Goal: Task Accomplishment & Management: Manage account settings

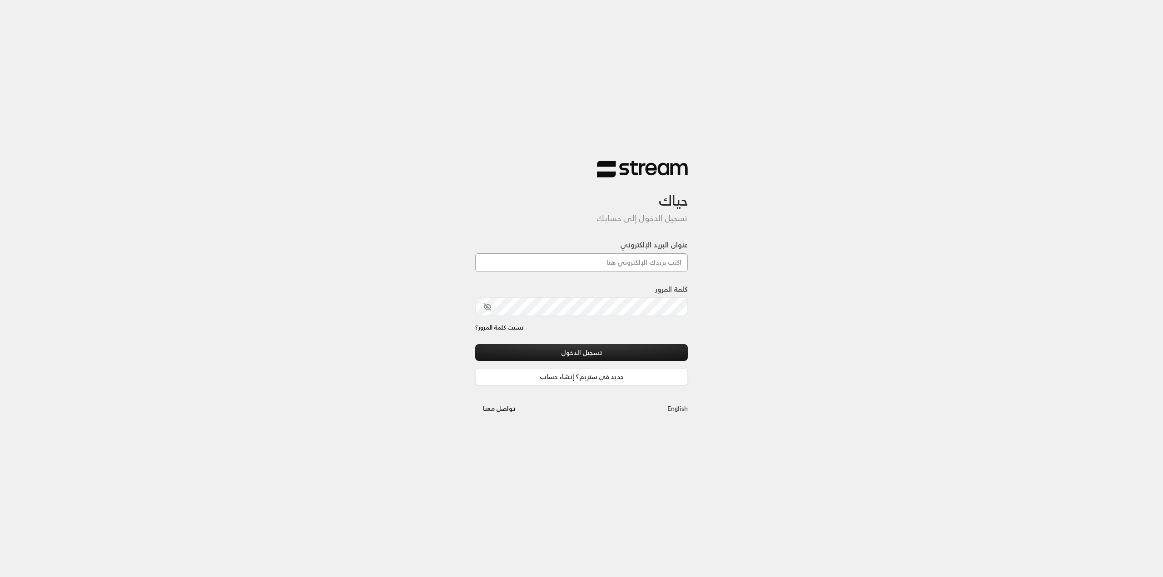
click at [616, 271] on input "عنوان البريد الإلكتروني" at bounding box center [581, 262] width 213 height 19
paste input "[PERSON_NAME][EMAIL_ADDRESS][DOMAIN_NAME]"
type input "[PERSON_NAME][EMAIL_ADDRESS][DOMAIN_NAME]"
click at [651, 345] on button "تسجيل الدخول" at bounding box center [581, 352] width 213 height 17
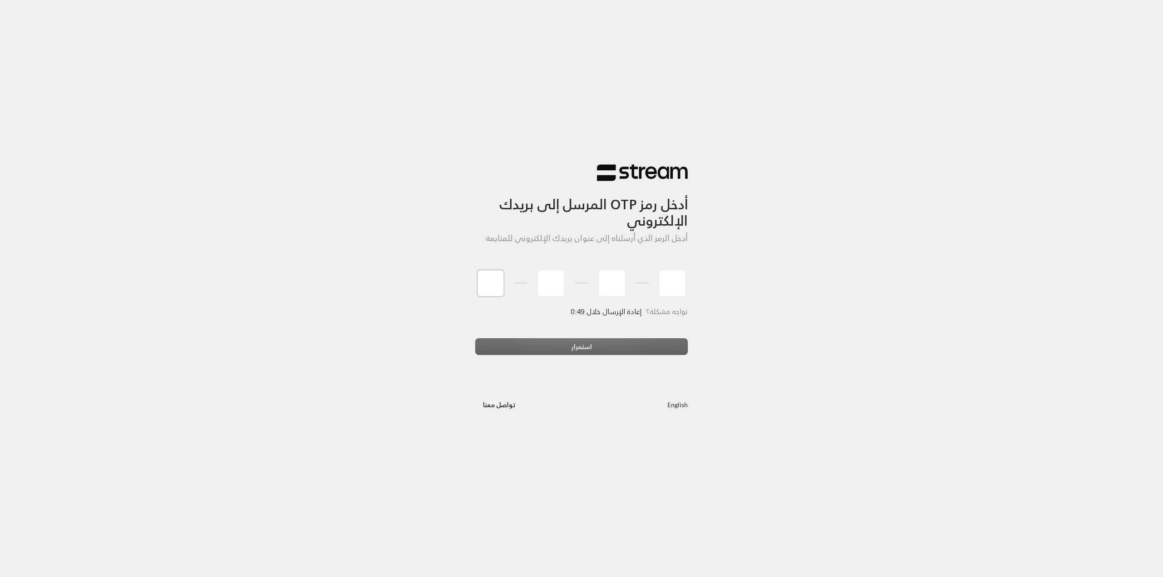
click at [487, 273] on input "tel" at bounding box center [490, 283] width 27 height 27
type input "3"
type input "1"
type input "7"
type input "3"
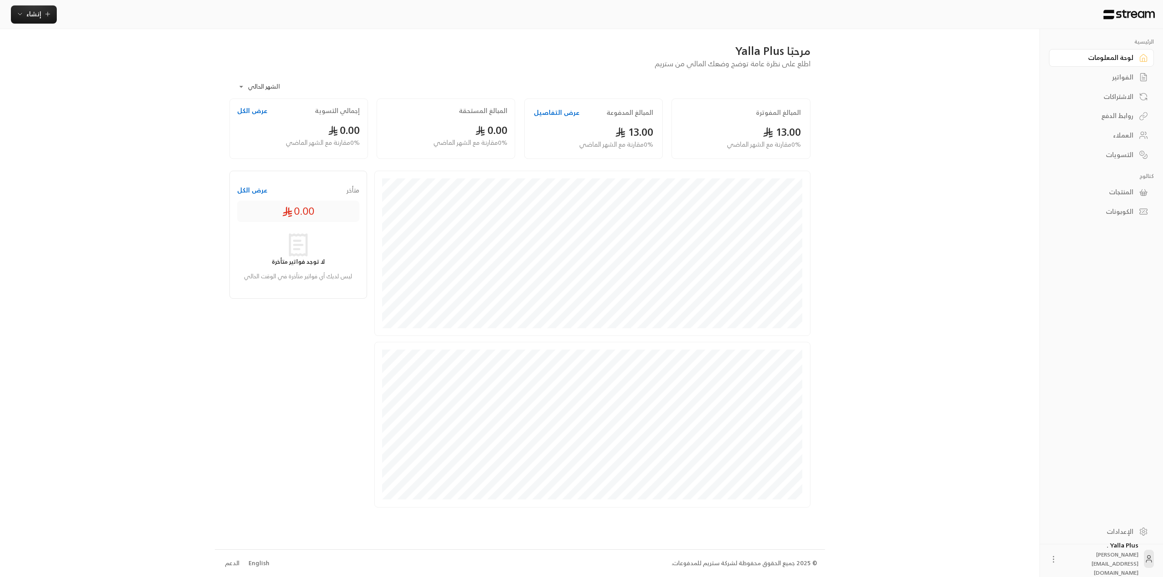
click at [1104, 117] on div "روابط الدفع" at bounding box center [1096, 115] width 73 height 9
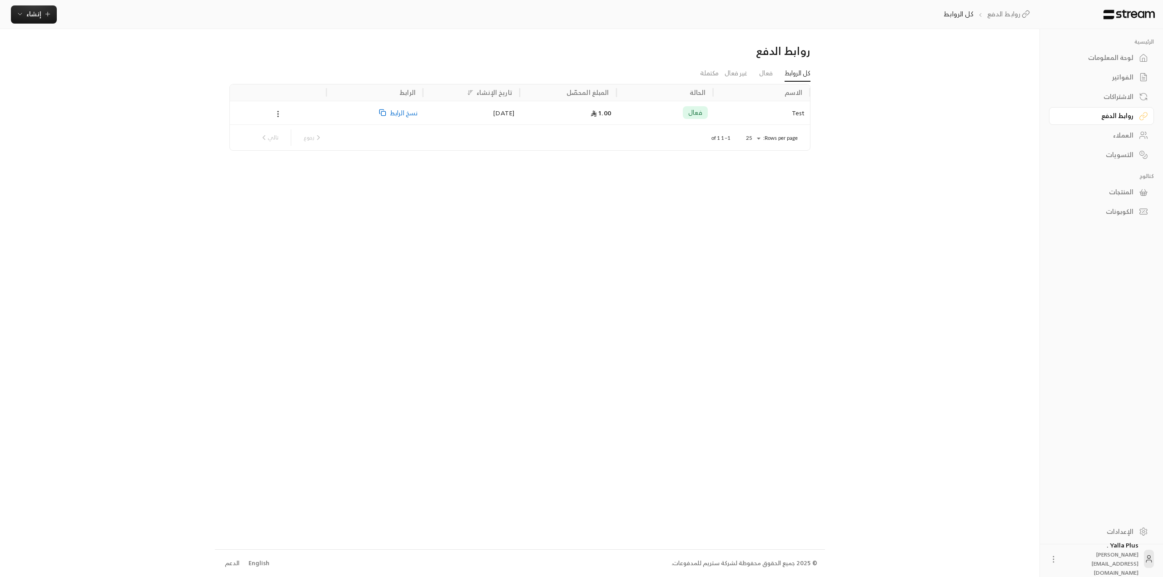
click at [1135, 98] on link "الاشتراكات" at bounding box center [1101, 97] width 105 height 18
click at [45, 6] on button "إنشاء" at bounding box center [34, 14] width 46 height 18
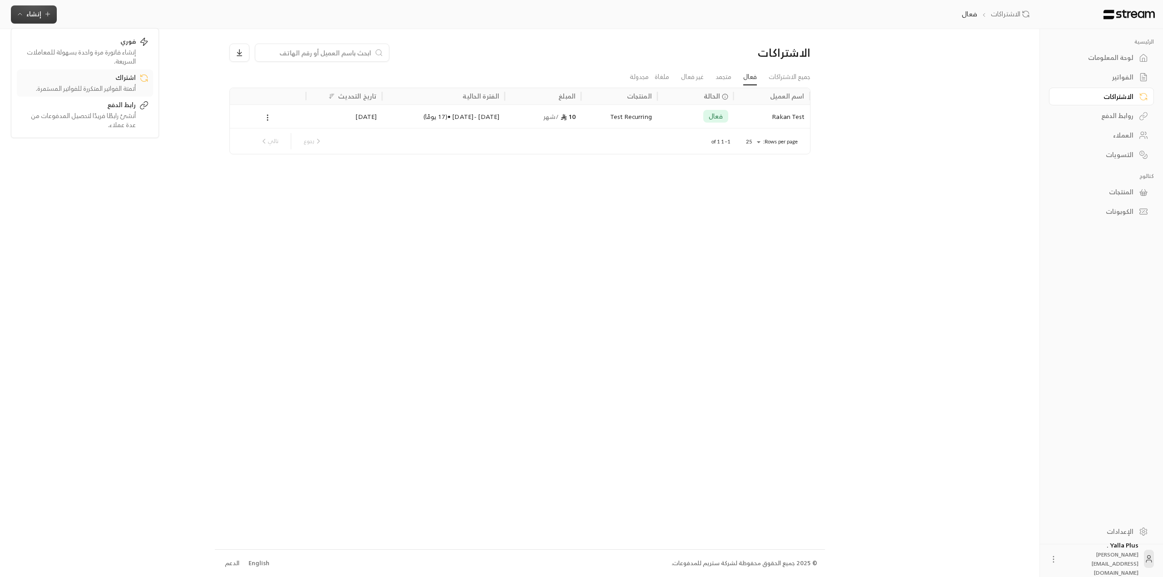
click at [104, 81] on div "اشتراك" at bounding box center [78, 78] width 114 height 11
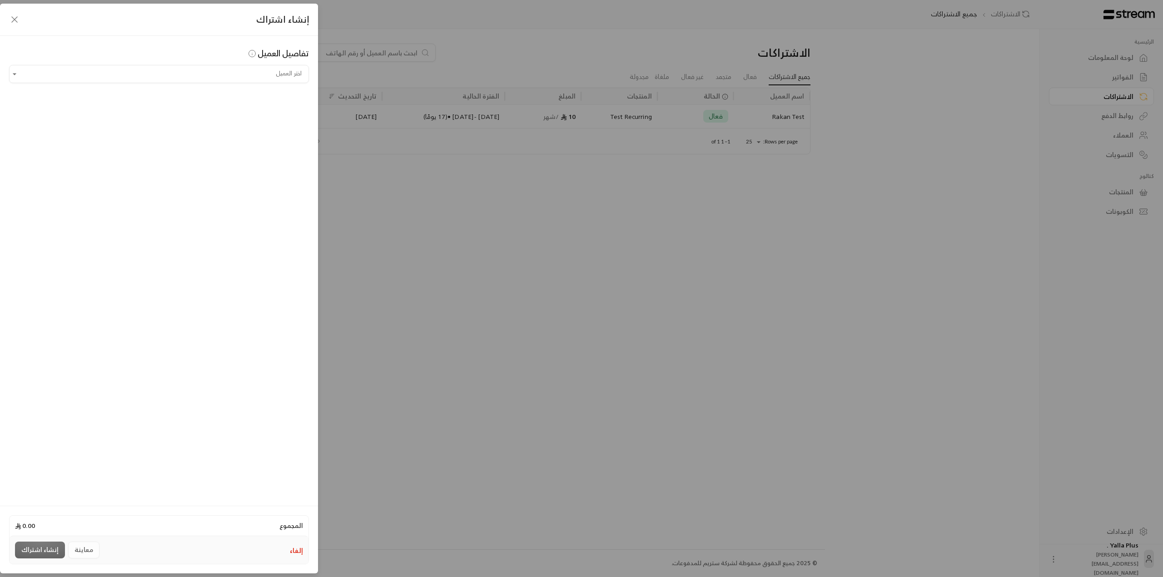
click at [237, 97] on div "تفاصيل العميل اختر العميل اختر العميل" at bounding box center [159, 269] width 318 height 467
click at [222, 74] on input "اختر العميل" at bounding box center [159, 74] width 300 height 16
click at [235, 120] on span "[PHONE_NUMBER]" at bounding box center [232, 122] width 59 height 10
type input "**********"
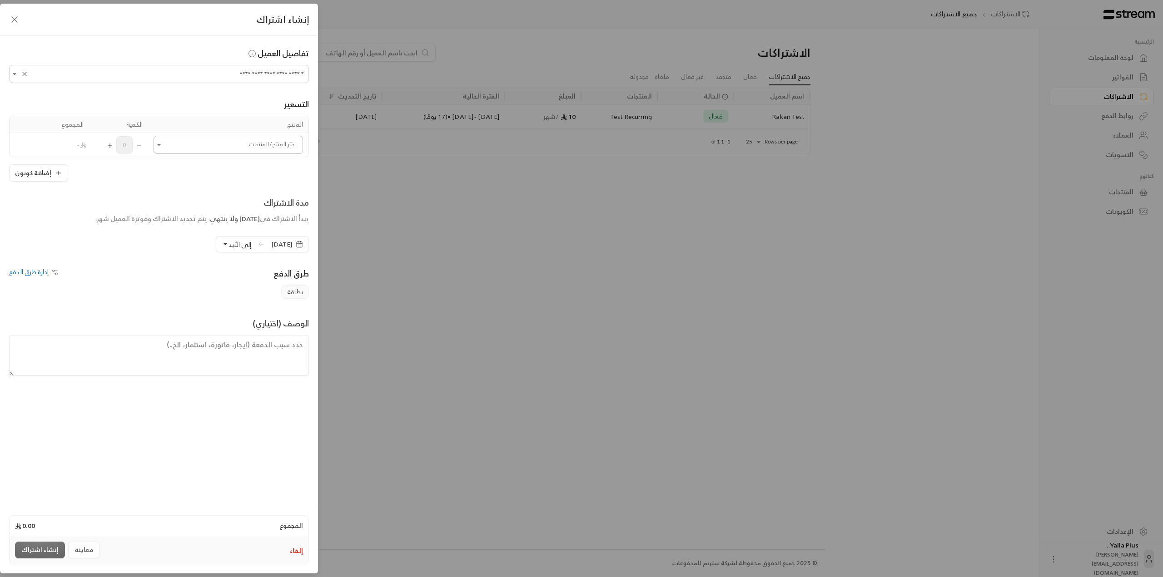
click at [194, 152] on input "اختر العميل" at bounding box center [227, 145] width 149 height 16
click at [256, 246] on li "Test Recurring" at bounding box center [228, 241] width 138 height 18
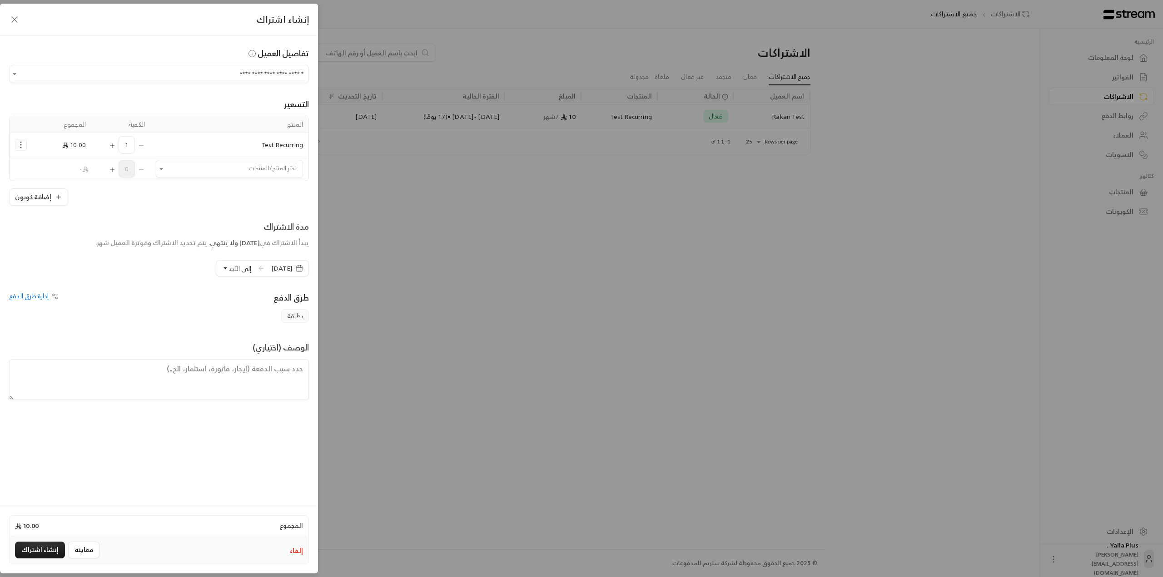
click at [120, 146] on span "1" at bounding box center [127, 144] width 16 height 17
click at [111, 146] on icon "Selected Products" at bounding box center [112, 146] width 4 height 0
click at [31, 291] on span "إدارة طرق الدفع" at bounding box center [29, 295] width 40 height 11
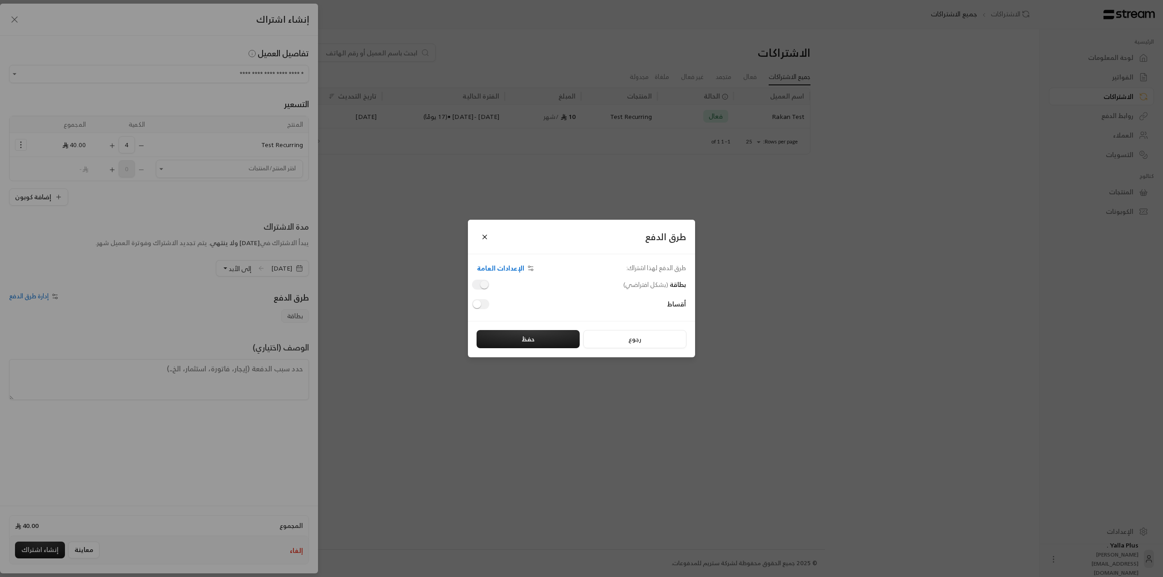
click at [480, 284] on span at bounding box center [480, 285] width 17 height 10
click at [517, 331] on button "حفظ" at bounding box center [527, 339] width 103 height 18
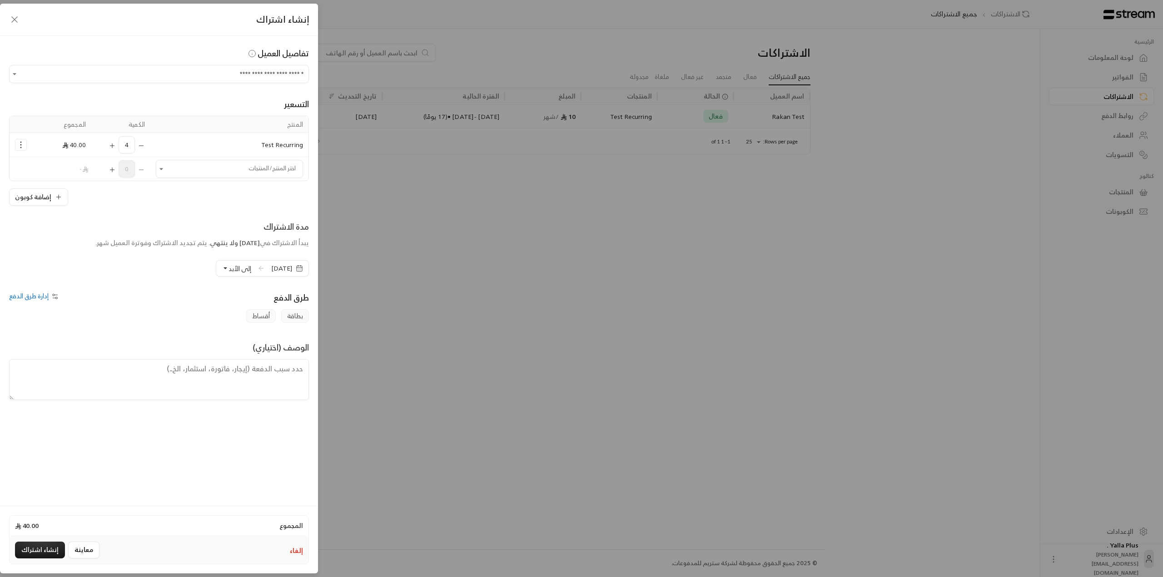
click at [269, 317] on span "أقساط" at bounding box center [261, 316] width 30 height 14
click at [299, 309] on span "بطاقة" at bounding box center [295, 316] width 28 height 14
click at [291, 317] on span "بطاقة" at bounding box center [295, 316] width 28 height 14
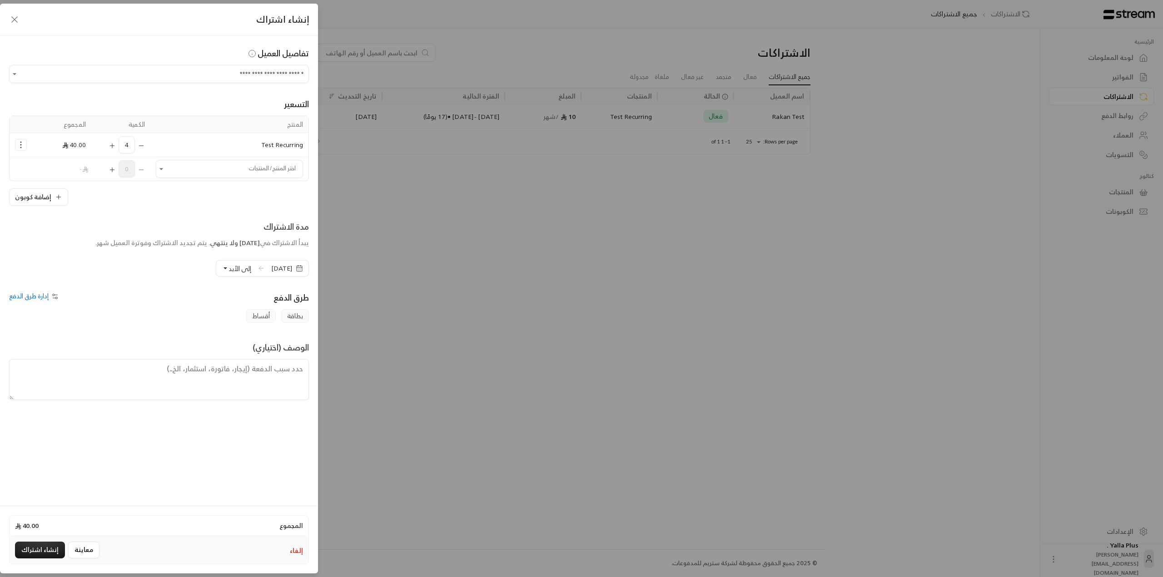
click at [242, 317] on div "بطاقة أقساط" at bounding box center [159, 316] width 309 height 14
click at [169, 172] on input "اختر العميل" at bounding box center [229, 169] width 147 height 16
click at [208, 253] on span "نوع التكرار: شهري" at bounding box center [229, 249] width 59 height 11
click at [294, 264] on li "Test Recurring" at bounding box center [229, 265] width 135 height 18
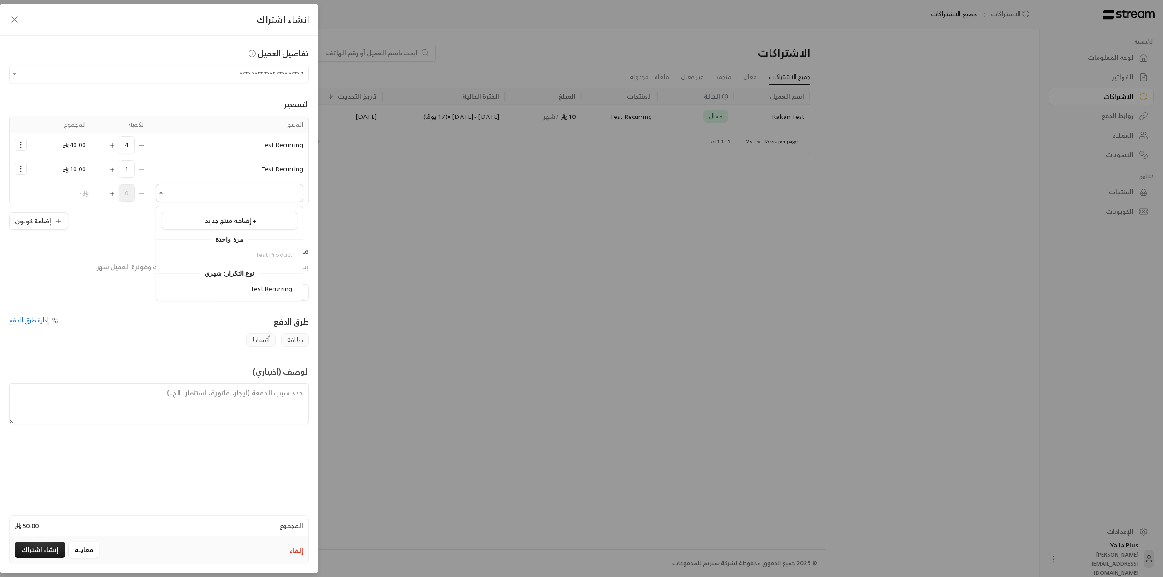
click at [178, 191] on input "اختر العميل" at bounding box center [229, 193] width 147 height 16
click at [256, 249] on div "Test Product" at bounding box center [229, 255] width 146 height 18
click at [258, 223] on div "إضافة منتج جديد +" at bounding box center [229, 221] width 125 height 10
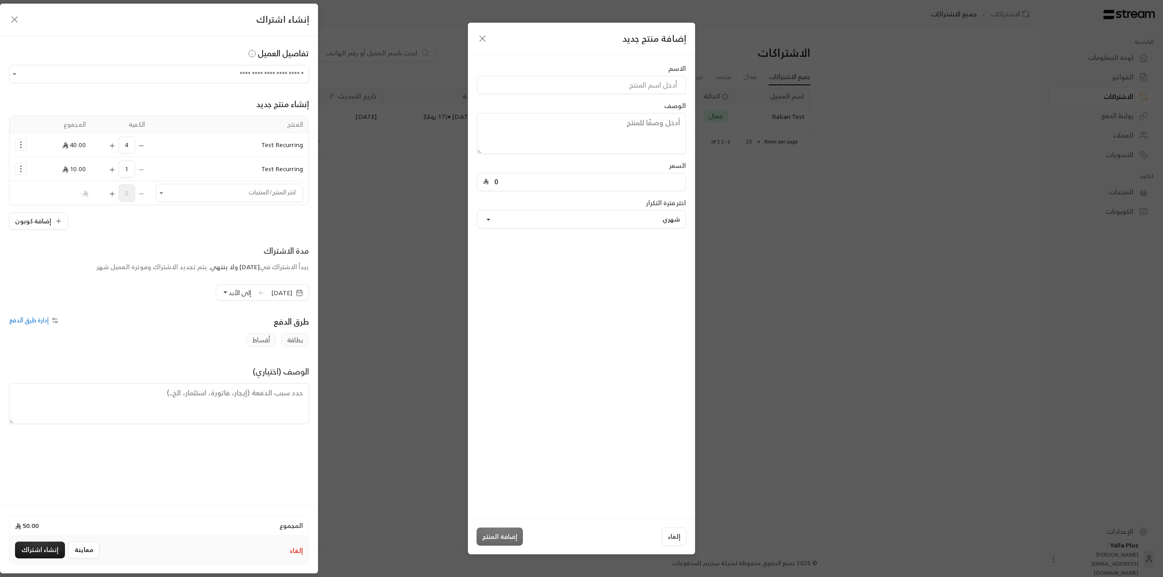
click at [484, 34] on icon "button" at bounding box center [482, 38] width 11 height 11
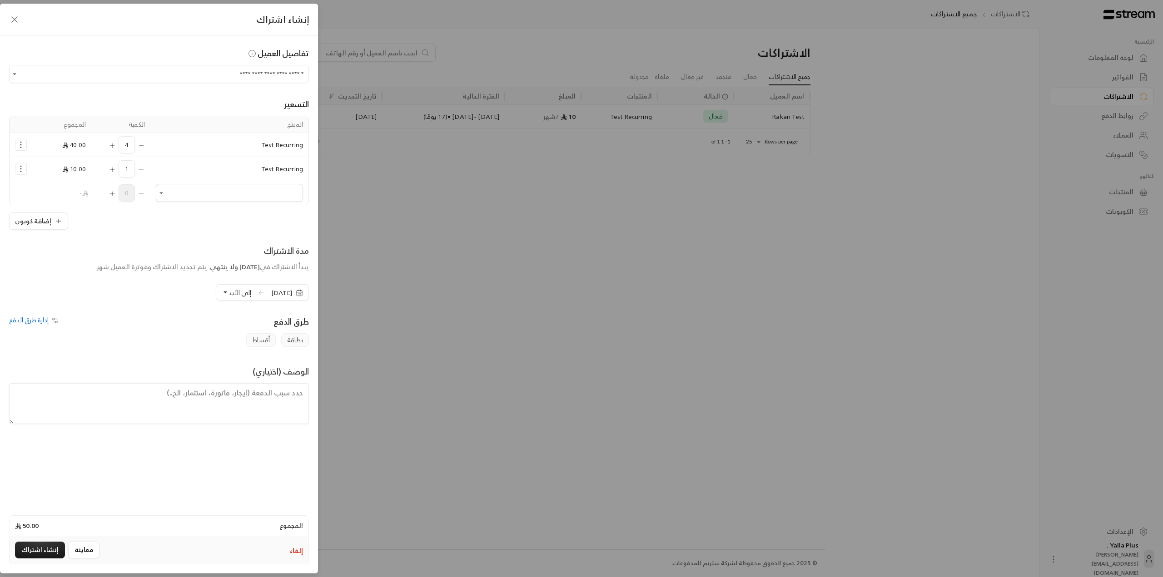
click at [142, 191] on div "0" at bounding box center [121, 192] width 48 height 17
click at [142, 195] on div "0" at bounding box center [121, 192] width 48 height 17
click at [138, 165] on div "1" at bounding box center [121, 168] width 48 height 17
click at [142, 171] on div "1" at bounding box center [121, 168] width 48 height 17
click at [141, 138] on button "Selected Products" at bounding box center [141, 144] width 7 height 17
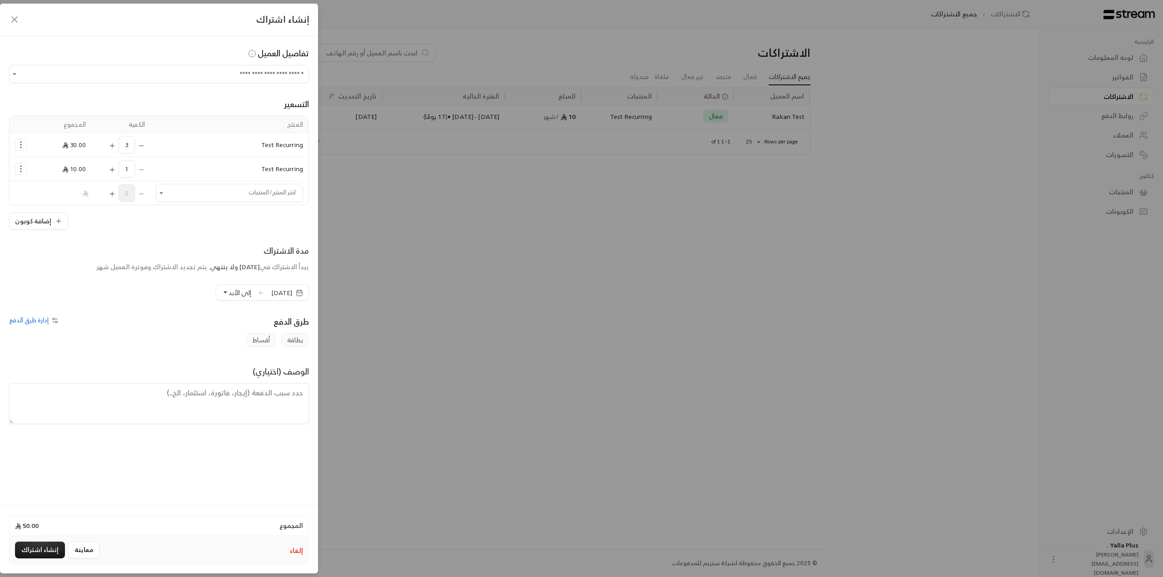
click at [141, 149] on icon "Selected Products" at bounding box center [141, 145] width 7 height 7
click at [141, 149] on button "Selected Products" at bounding box center [141, 144] width 7 height 17
click at [141, 149] on div "1" at bounding box center [121, 144] width 48 height 17
click at [140, 149] on div "1" at bounding box center [121, 144] width 48 height 17
click at [140, 147] on div "1" at bounding box center [121, 144] width 48 height 17
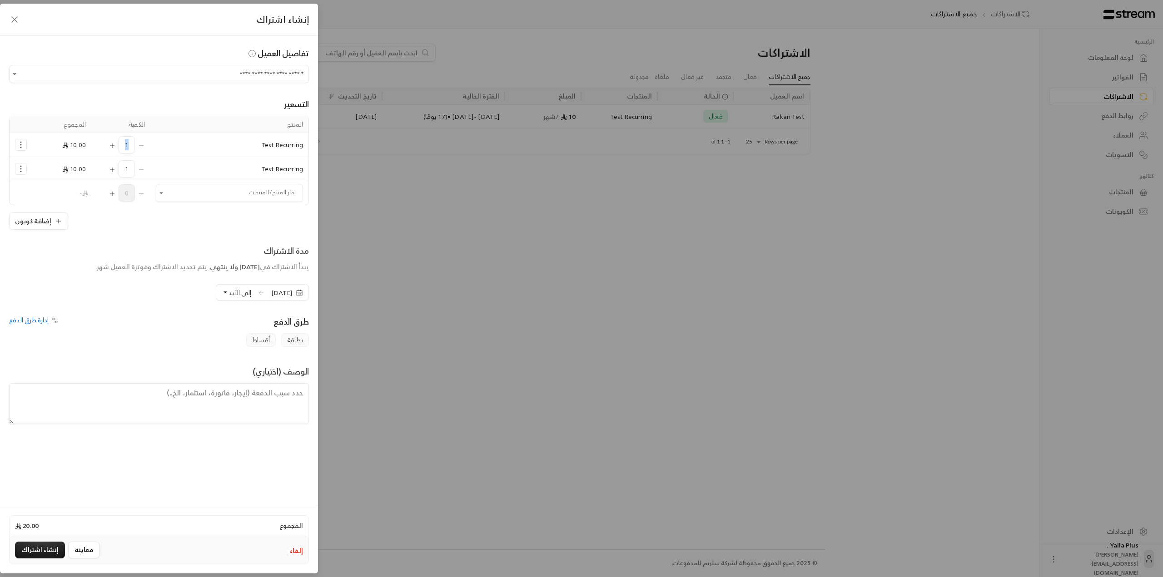
click at [140, 146] on div "1" at bounding box center [121, 144] width 48 height 17
click at [141, 142] on div "1" at bounding box center [121, 144] width 48 height 17
click at [20, 66] on input "**********" at bounding box center [159, 74] width 300 height 16
click at [114, 49] on div "تفاصيل العميل" at bounding box center [159, 53] width 300 height 13
click at [300, 550] on button "إلغاء" at bounding box center [296, 550] width 13 height 9
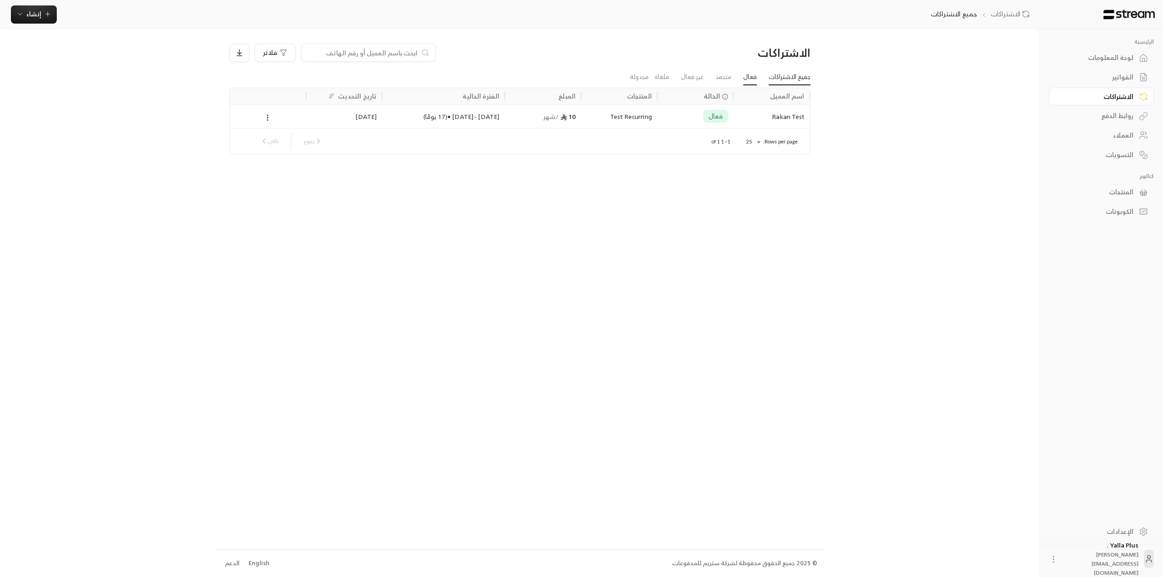
click at [751, 76] on link "فعال" at bounding box center [750, 77] width 14 height 16
click at [1124, 103] on link "الاشتراكات" at bounding box center [1101, 97] width 105 height 18
click at [1127, 111] on div "روابط الدفع" at bounding box center [1096, 115] width 73 height 9
click at [1103, 76] on div "الفواتير" at bounding box center [1096, 77] width 73 height 9
click at [39, 25] on div "الفواتير جميع الفواتير إنشاء فوري إنشاء فاتورة مرة واحدة بسهولة للمعاملات السري…" at bounding box center [521, 14] width 1043 height 29
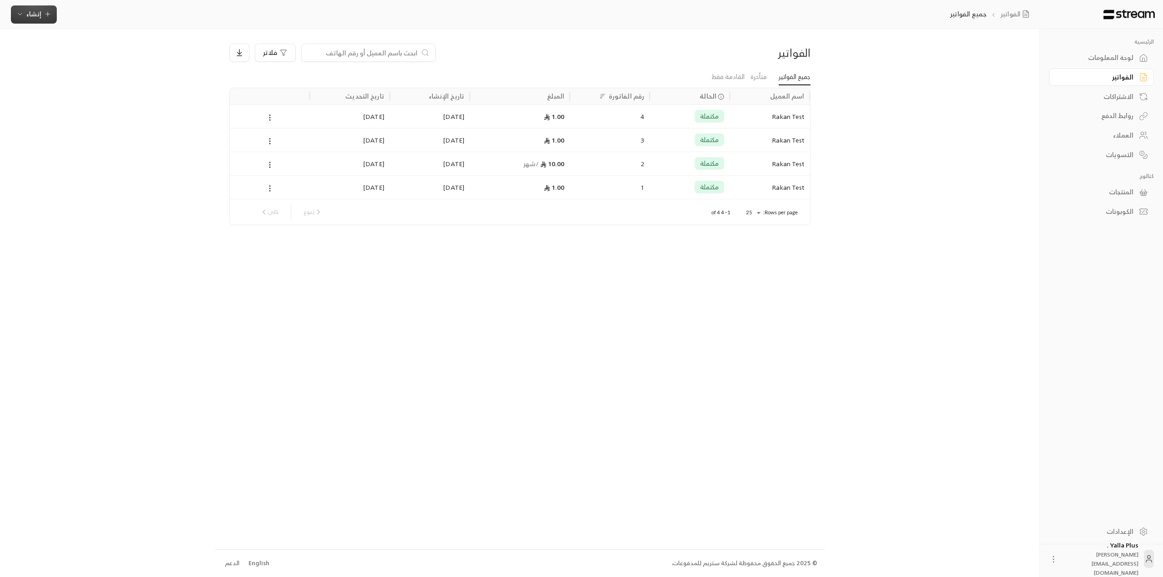
click at [43, 18] on span "إنشاء" at bounding box center [33, 13] width 35 height 11
click at [82, 38] on div "فوري" at bounding box center [78, 42] width 114 height 11
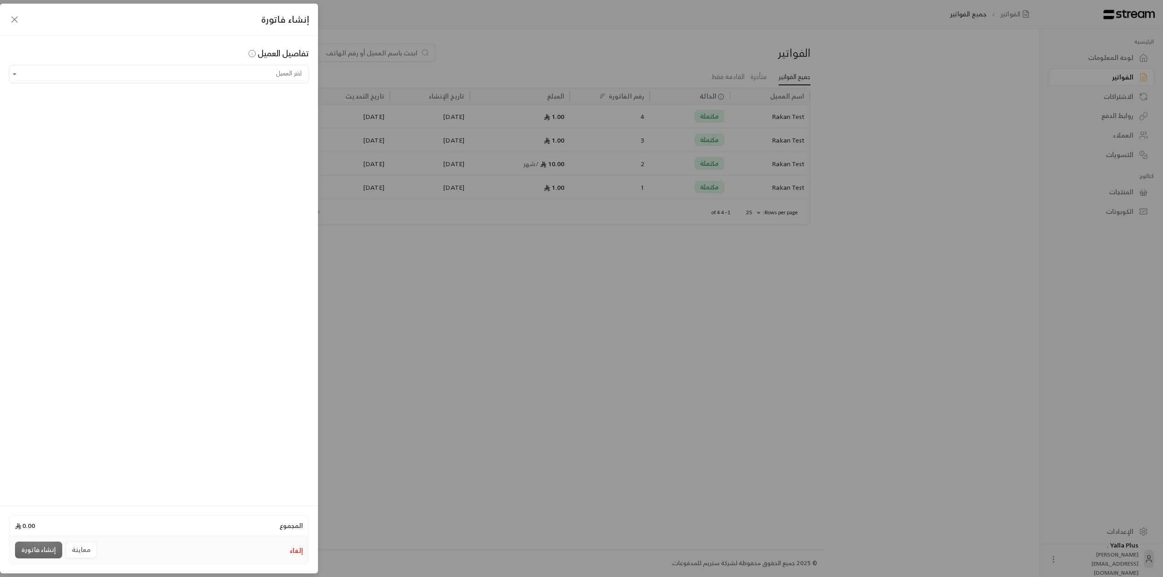
click at [268, 53] on span "تفاصيل العميل" at bounding box center [278, 53] width 63 height 15
click at [264, 80] on input "اختر العميل" at bounding box center [159, 74] width 300 height 16
click at [266, 119] on span "Rakan Test" at bounding box center [281, 121] width 34 height 11
type input "**********"
click at [289, 288] on span "بطاقة" at bounding box center [295, 288] width 28 height 14
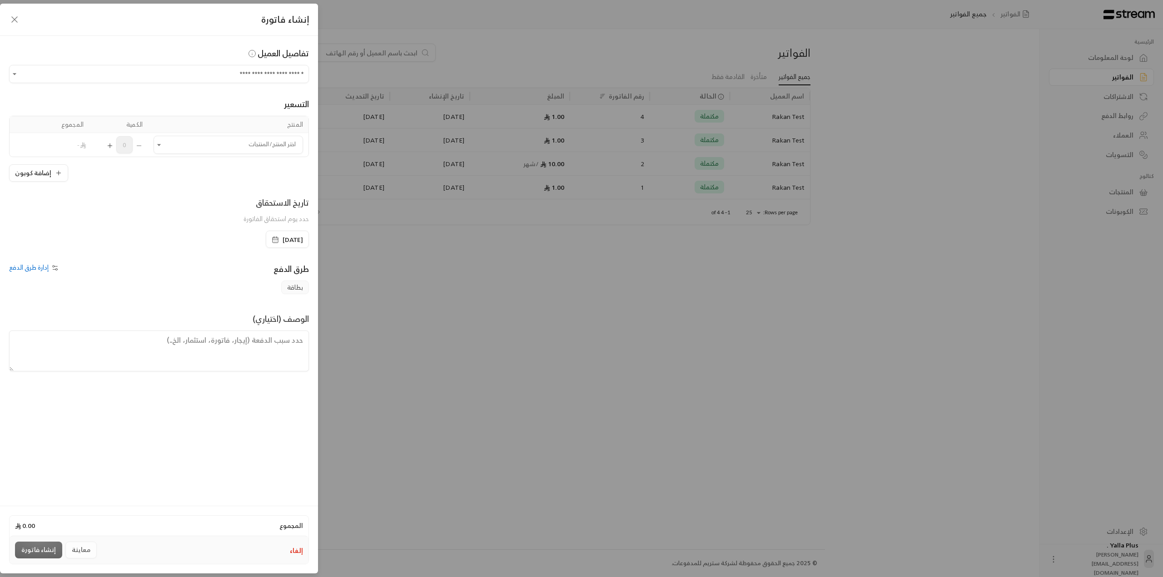
click at [40, 260] on div "**********" at bounding box center [159, 269] width 318 height 467
click at [37, 268] on span "إدارة طرق الدفع" at bounding box center [29, 267] width 40 height 11
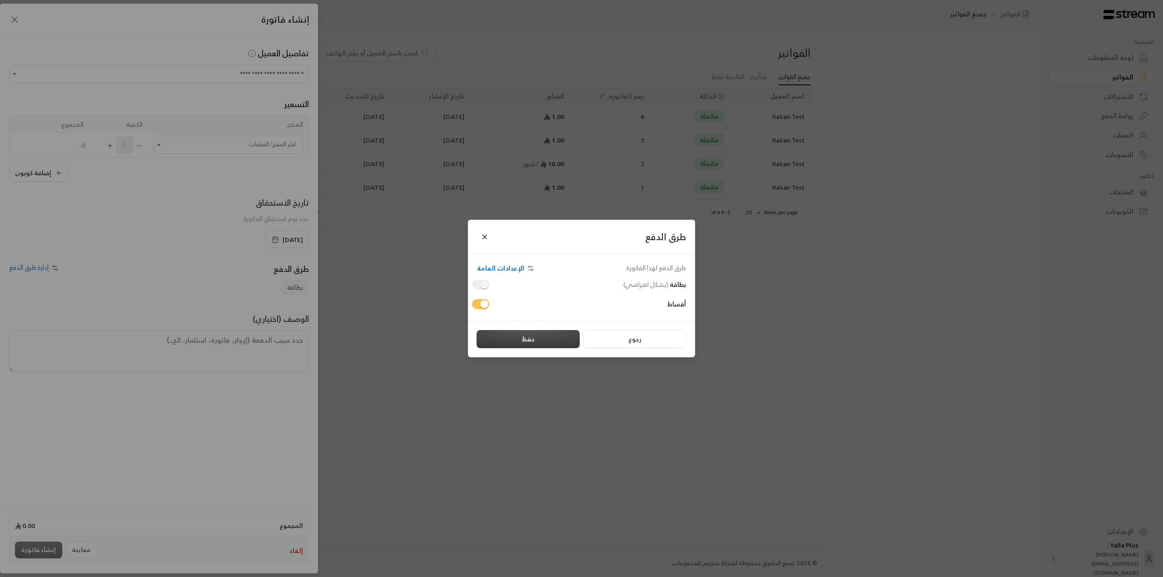
click at [526, 336] on button "حفظ" at bounding box center [527, 339] width 103 height 18
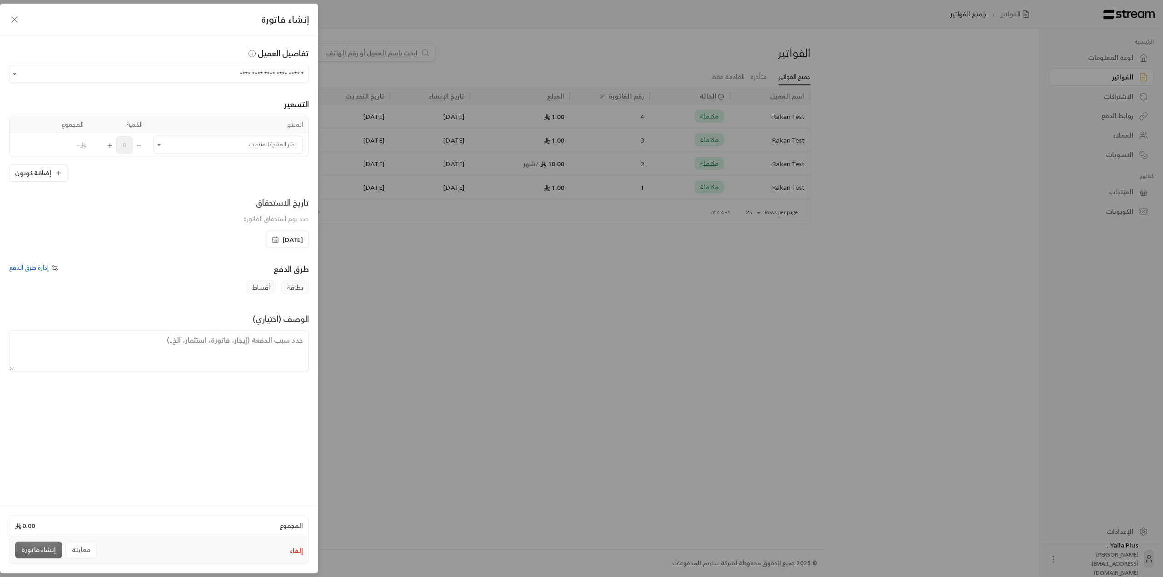
click at [268, 287] on span "أقساط" at bounding box center [261, 288] width 30 height 14
click at [194, 146] on input "اختر العميل" at bounding box center [227, 145] width 149 height 16
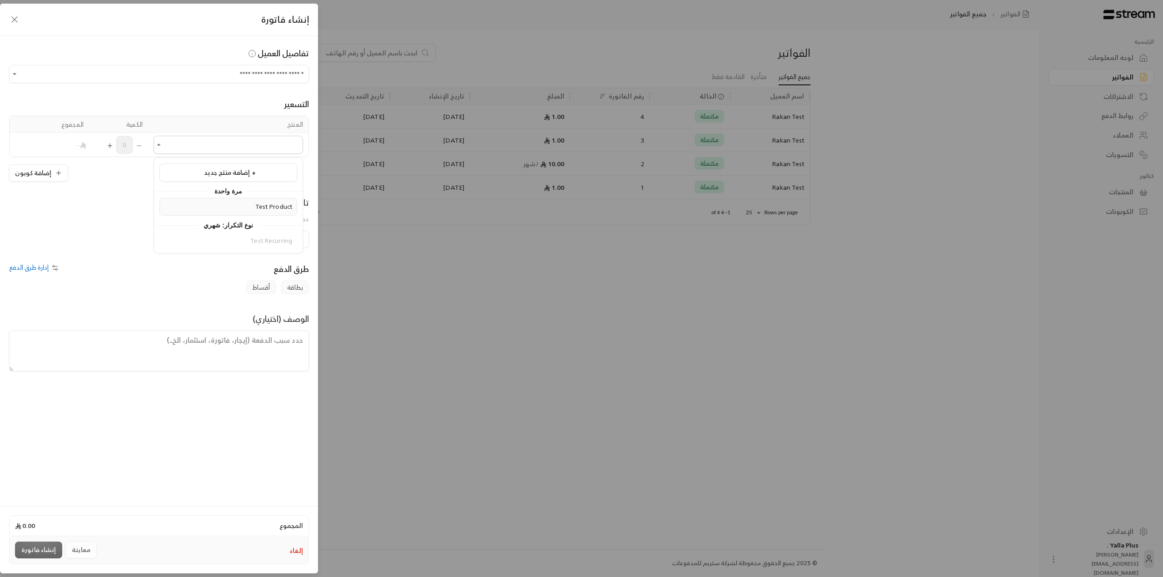
click at [234, 205] on div "Test Product" at bounding box center [228, 207] width 128 height 10
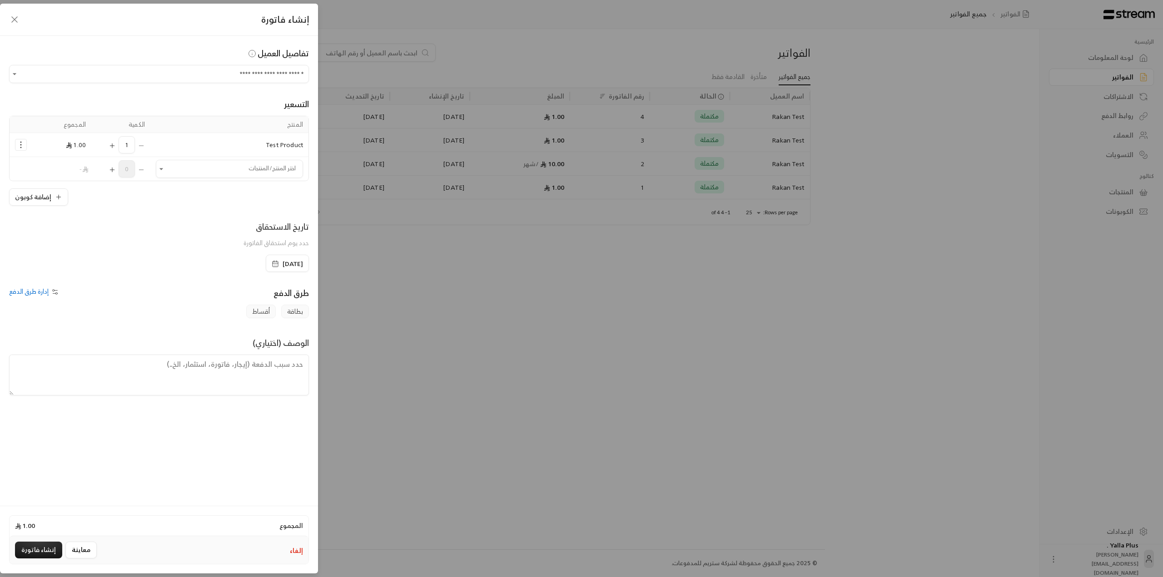
click at [103, 143] on div "1" at bounding box center [121, 144] width 48 height 17
click at [108, 143] on div "1" at bounding box center [121, 144] width 48 height 17
click at [109, 143] on div "1" at bounding box center [121, 144] width 48 height 17
click at [110, 143] on icon "Selected Products" at bounding box center [112, 145] width 7 height 7
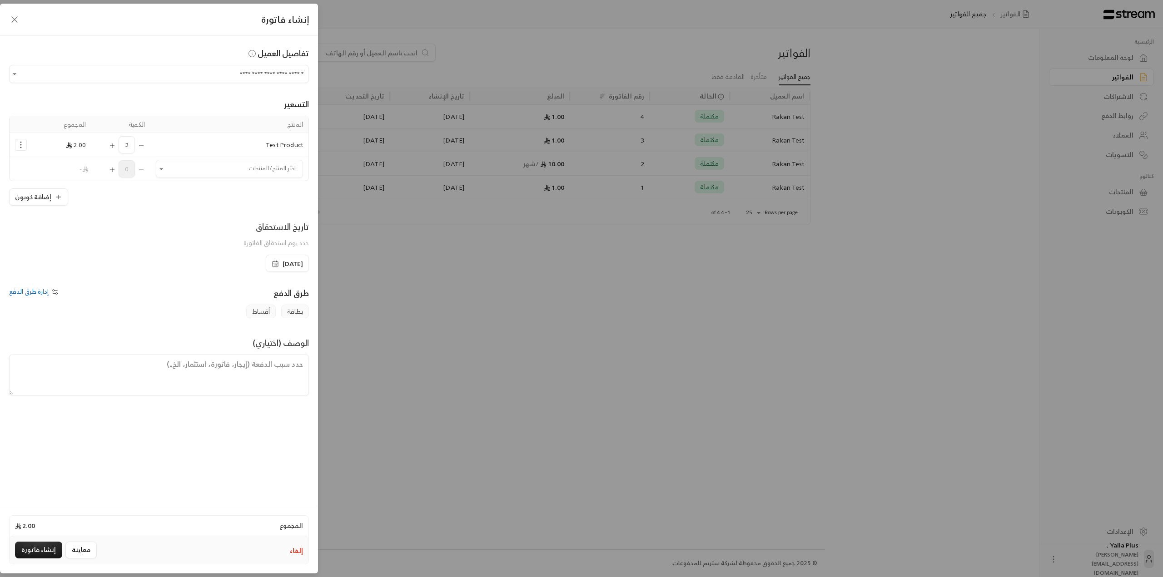
click at [110, 143] on icon "Selected Products" at bounding box center [112, 145] width 7 height 7
click at [21, 147] on icon "Selected Products" at bounding box center [20, 144] width 9 height 9
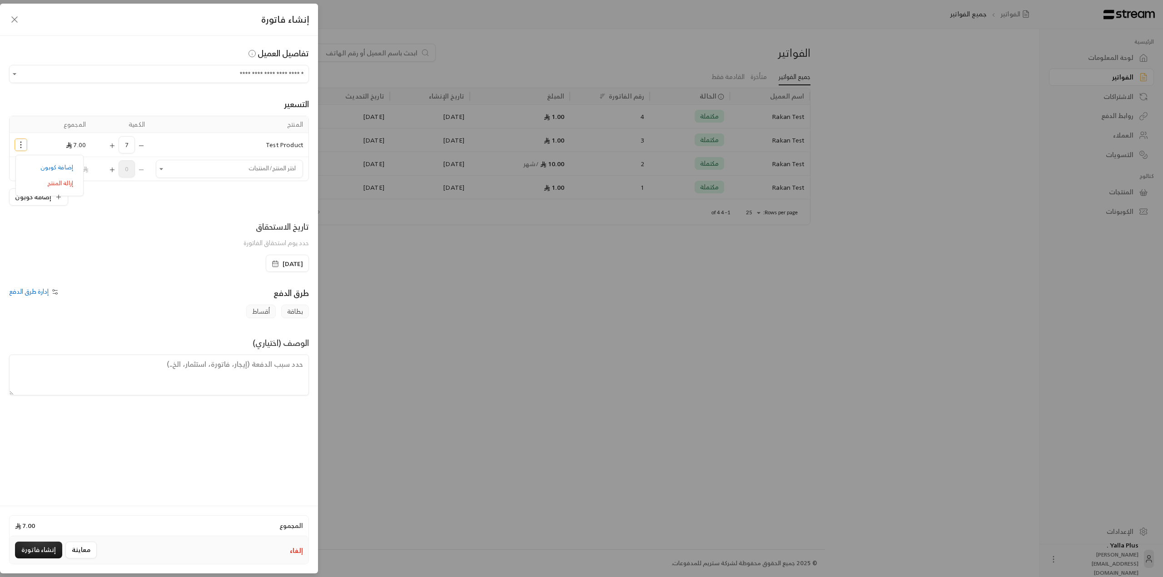
click at [24, 148] on icon "Selected Products" at bounding box center [20, 144] width 9 height 9
click at [237, 276] on div "**********" at bounding box center [159, 269] width 318 height 467
click at [25, 295] on span "إدارة طرق الدفع" at bounding box center [29, 291] width 40 height 11
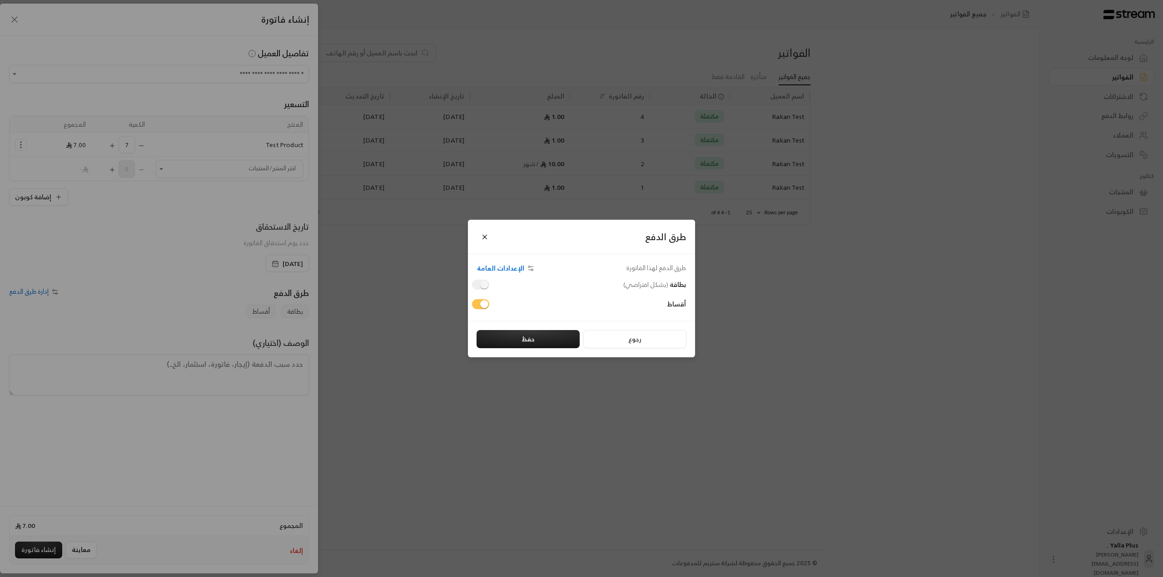
click at [495, 269] on span "الإعدادات العامة" at bounding box center [500, 268] width 47 height 8
click at [504, 228] on div "طرق الدفع" at bounding box center [581, 237] width 227 height 35
click at [483, 234] on button "Close" at bounding box center [485, 237] width 16 height 16
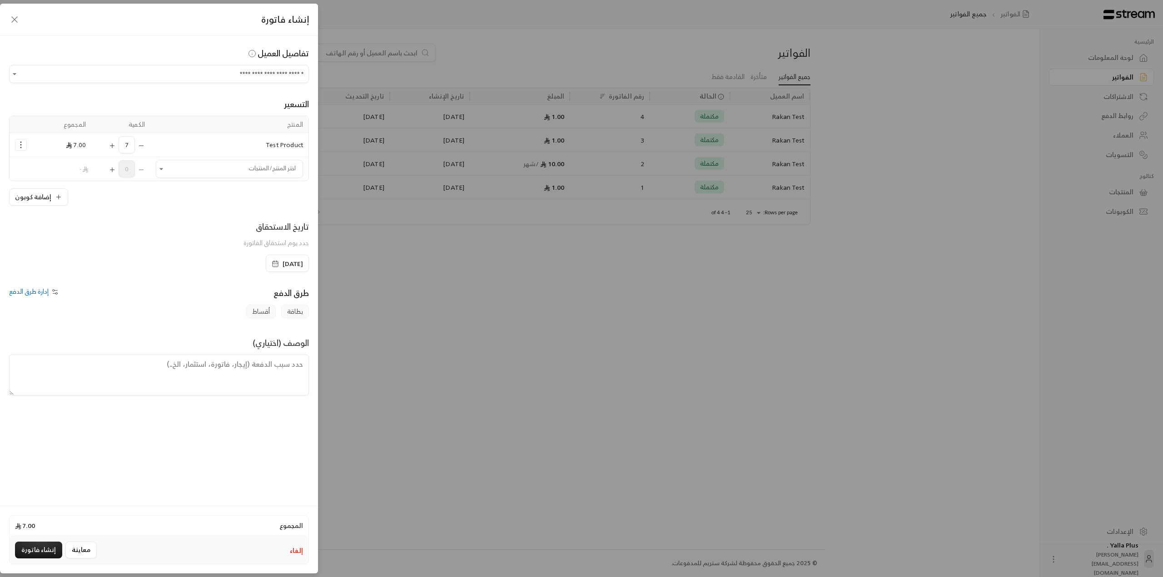
drag, startPoint x: 20, startPoint y: 16, endPoint x: 15, endPoint y: 16, distance: 5.4
click at [16, 16] on div "إنشاء فاتورة" at bounding box center [159, 20] width 318 height 32
click at [15, 16] on icon "button" at bounding box center [14, 19] width 11 height 11
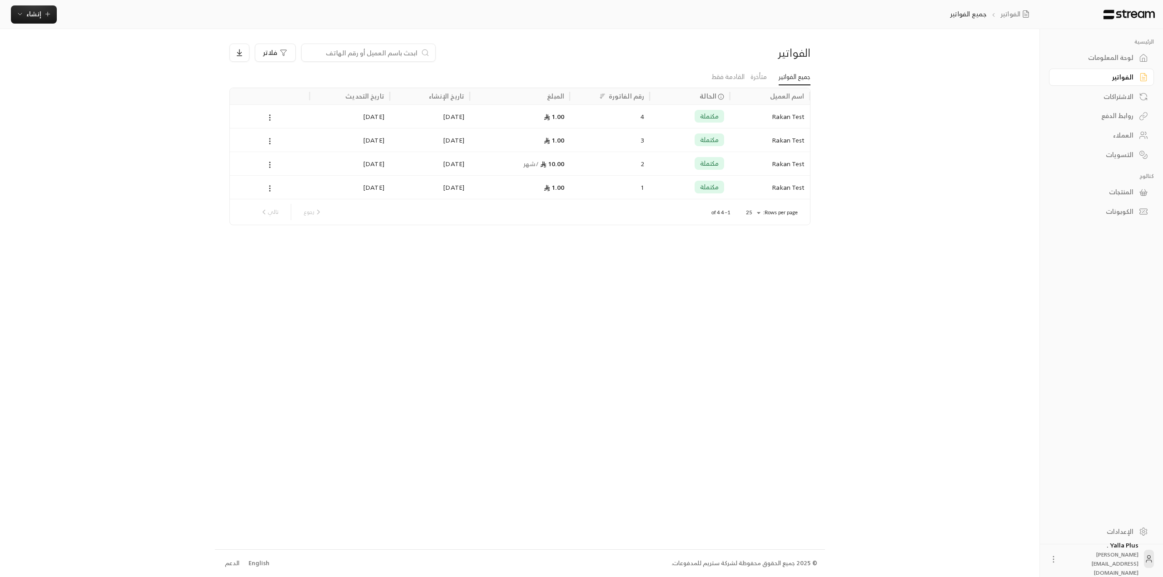
click at [1113, 107] on div "روابط الدفع" at bounding box center [1101, 115] width 105 height 20
click at [1122, 94] on div "الاشتراكات" at bounding box center [1096, 96] width 73 height 9
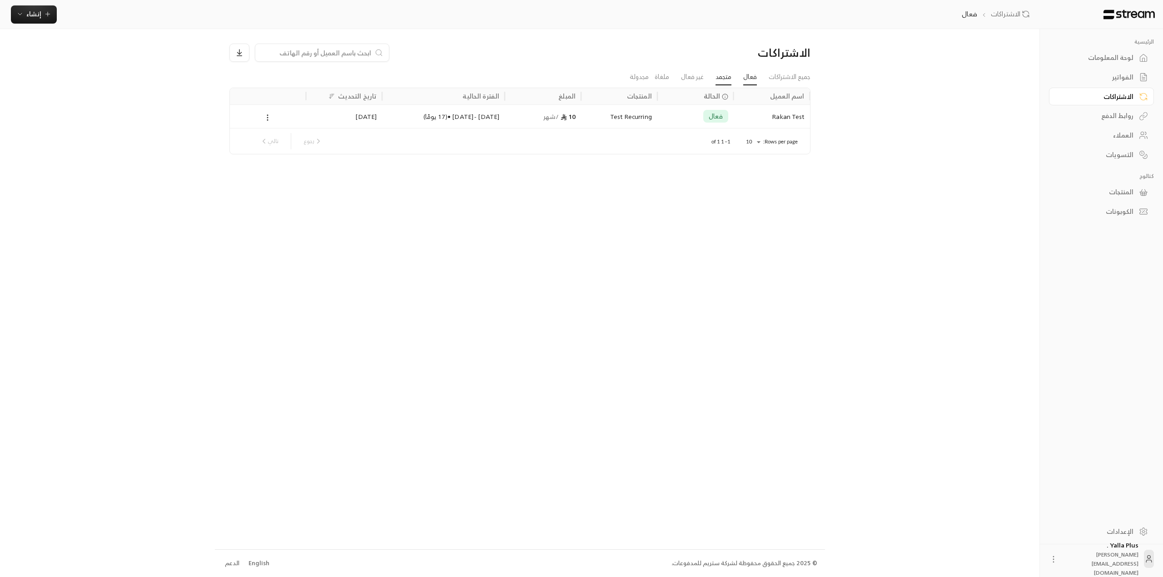
click at [722, 78] on link "متجمد" at bounding box center [723, 77] width 16 height 16
drag, startPoint x: 707, startPoint y: 76, endPoint x: 690, endPoint y: 79, distance: 17.5
click at [695, 79] on li "غير فعال" at bounding box center [692, 77] width 35 height 16
click at [690, 79] on link "غير فعال" at bounding box center [692, 77] width 23 height 16
click at [667, 75] on link "ملغاة" at bounding box center [661, 77] width 15 height 16
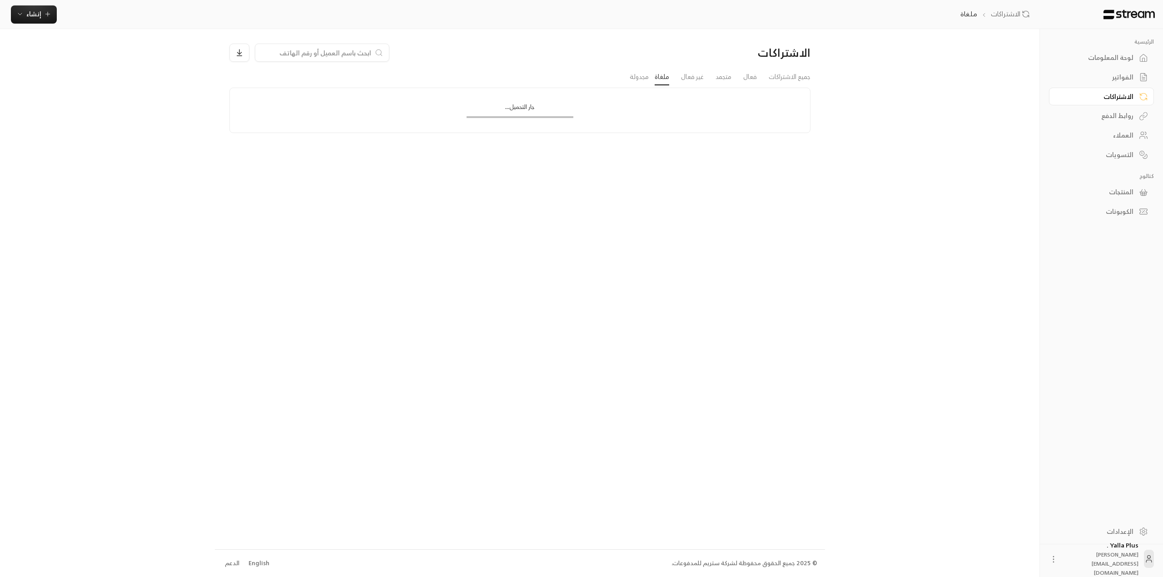
click at [613, 69] on ul "جميع الاشتراكات فعال متجمد غير فعال ملغاة مجدولة" at bounding box center [519, 77] width 581 height 16
click at [629, 83] on link "مجدولة" at bounding box center [638, 77] width 19 height 16
click at [805, 81] on link "جميع الاشتراكات" at bounding box center [789, 77] width 42 height 16
click at [1100, 142] on link "العملاء" at bounding box center [1101, 136] width 105 height 18
click at [1090, 72] on link "الفواتير" at bounding box center [1101, 78] width 105 height 18
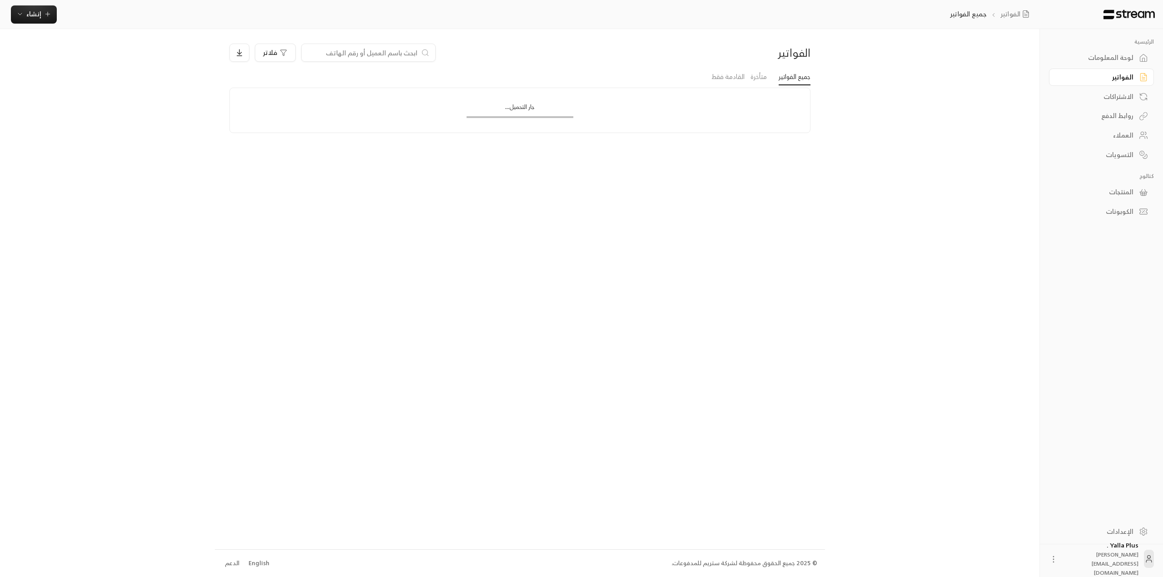
click at [1114, 96] on div "الاشتراكات" at bounding box center [1096, 96] width 73 height 9
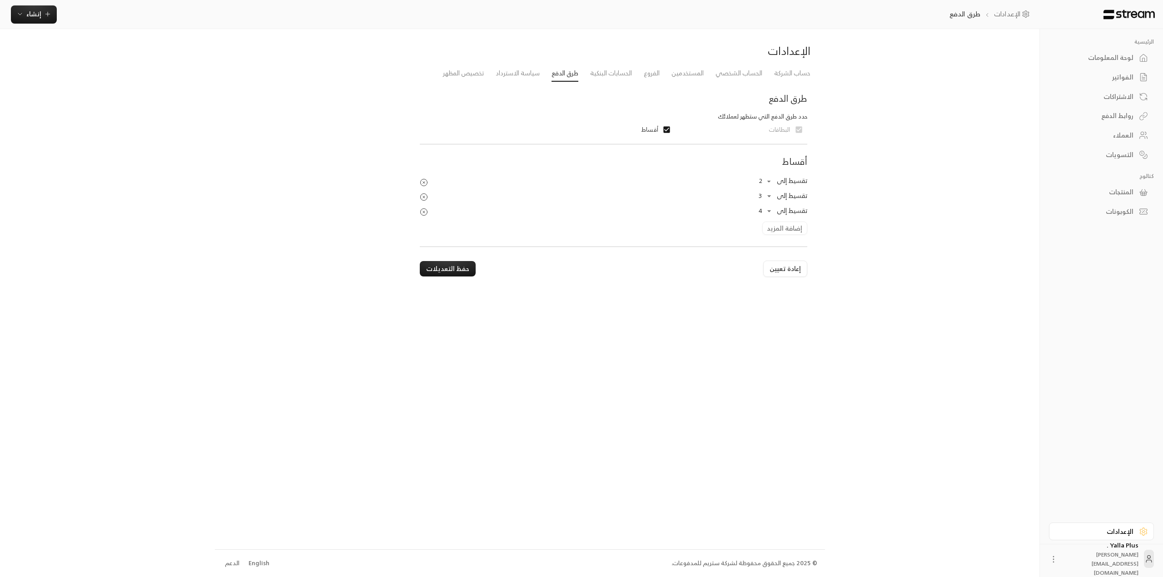
click at [781, 235] on div "تقسيط إلى 2 * ​ تقسيط إلى 3 * ​ تقسيط إلى 4 * ​ إضافة المزيد" at bounding box center [614, 204] width 396 height 61
click at [781, 227] on div "تقسيط إلى 2 * ​ تقسيط إلى 3 * ​ تقسيط إلى 4 * ​ إضافة المزيد" at bounding box center [614, 204] width 396 height 61
click at [769, 213] on body "الرئيسية لوحة المعلومات الفواتير الاشتراكات روابط الدفع العملاء التسويات كتالوج…" at bounding box center [581, 288] width 1163 height 577
click at [767, 368] on li "12" at bounding box center [764, 372] width 22 height 15
click at [767, 368] on div "الإعدادات حساب الشركة الحساب الشخصي المستخدمين الفروع الحسابات البنكية طرق الدف…" at bounding box center [520, 289] width 610 height 520
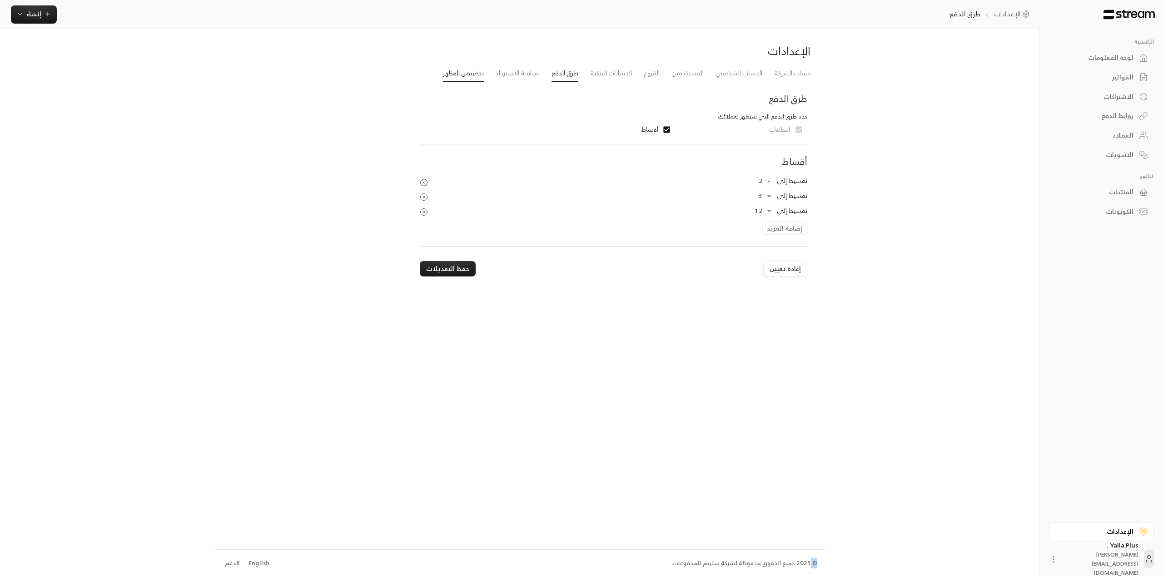
click at [478, 71] on link "تخصيص المظهر" at bounding box center [463, 73] width 41 height 16
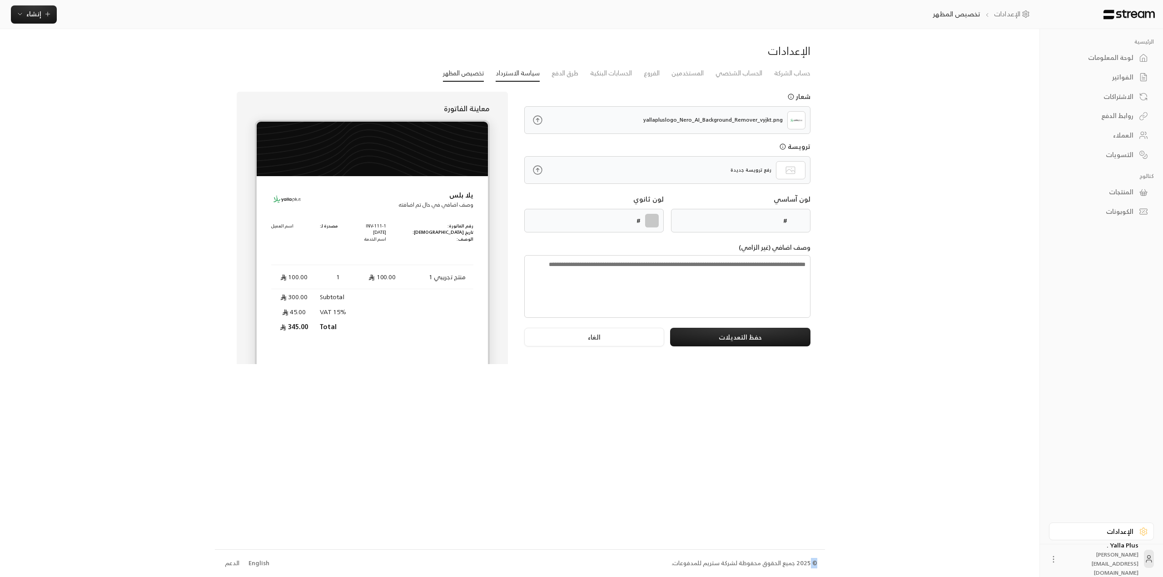
type input "******"
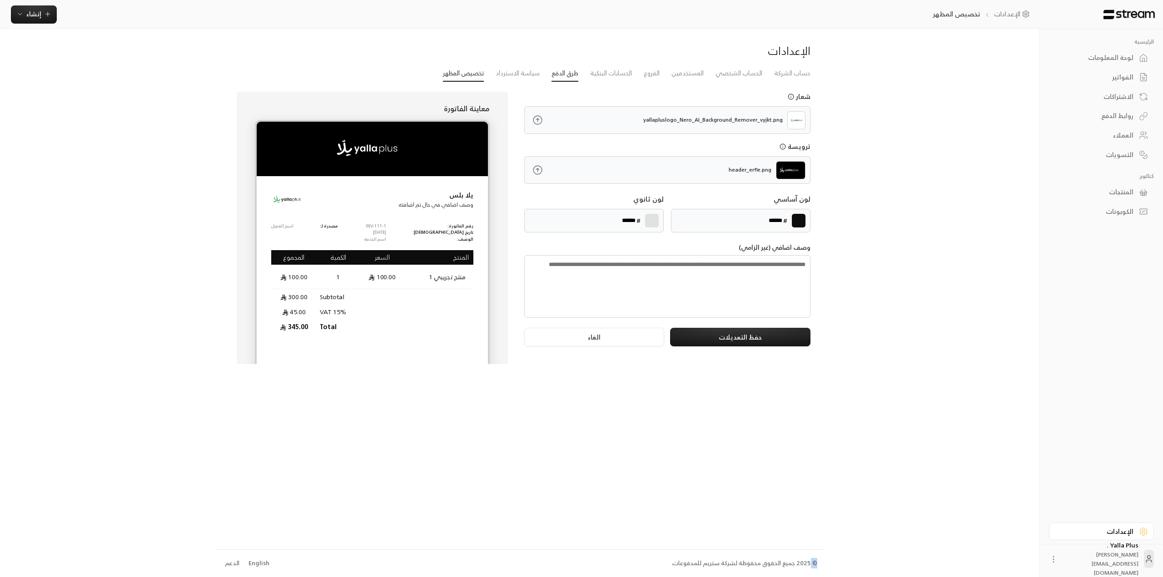
click at [560, 70] on link "طرق الدفع" at bounding box center [564, 73] width 27 height 16
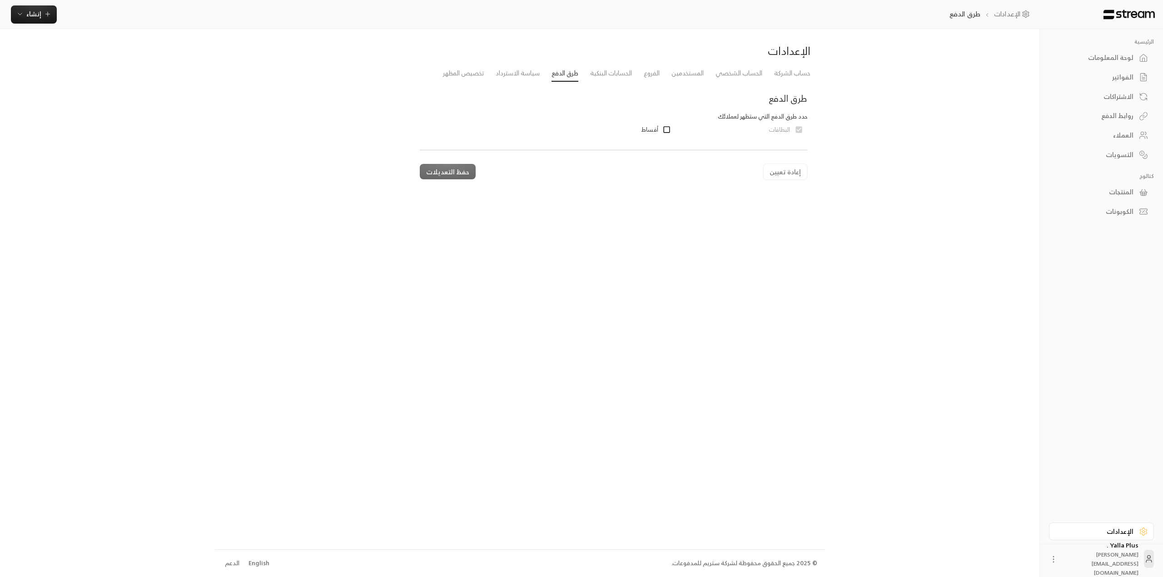
click at [656, 130] on span "أقساط" at bounding box center [649, 129] width 17 height 9
click at [455, 266] on button "حفظ التعديلات" at bounding box center [448, 268] width 56 height 15
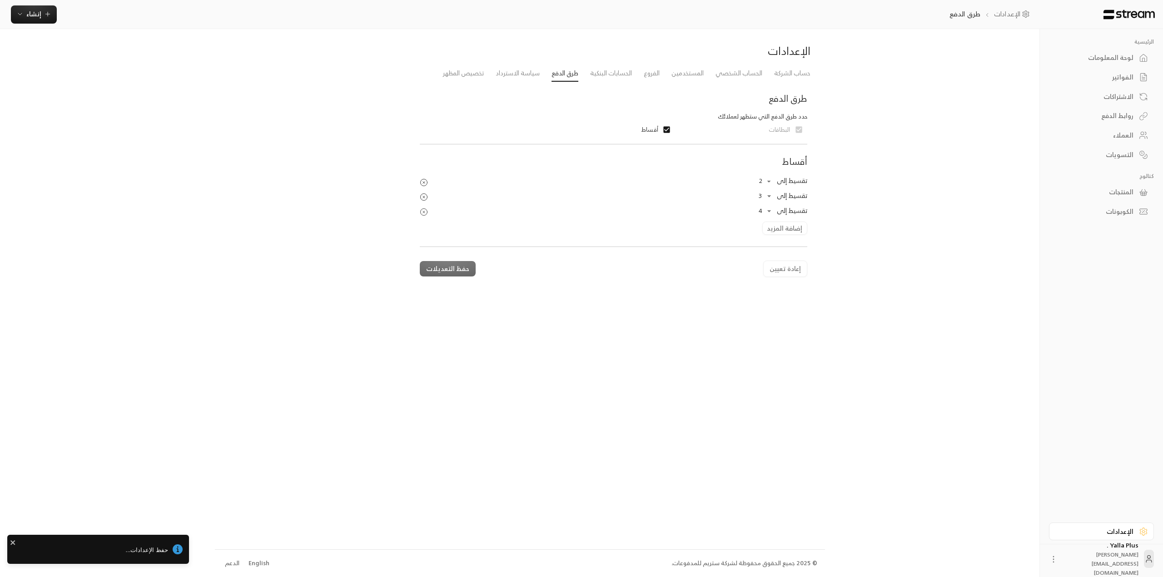
click at [424, 208] on icon "Products Preview" at bounding box center [424, 212] width 8 height 8
click at [767, 211] on button "إضافة المزيد" at bounding box center [784, 214] width 45 height 14
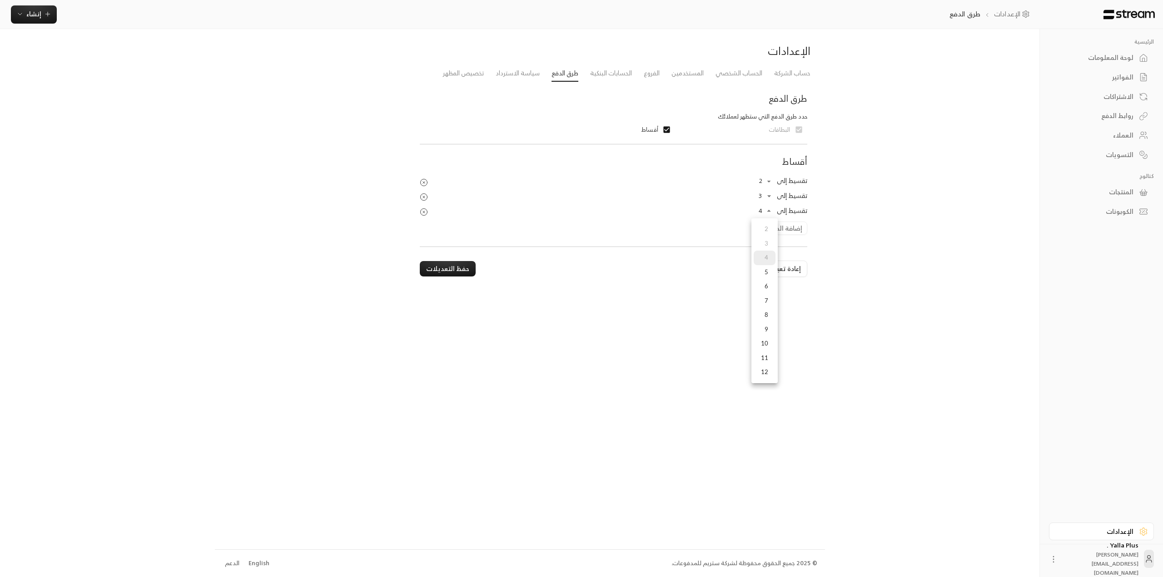
click at [760, 210] on body "الرئيسية لوحة المعلومات الفواتير الاشتراكات روابط الدفع العملاء التسويات كتالوج…" at bounding box center [581, 288] width 1163 height 577
click at [767, 339] on li "10" at bounding box center [764, 343] width 22 height 15
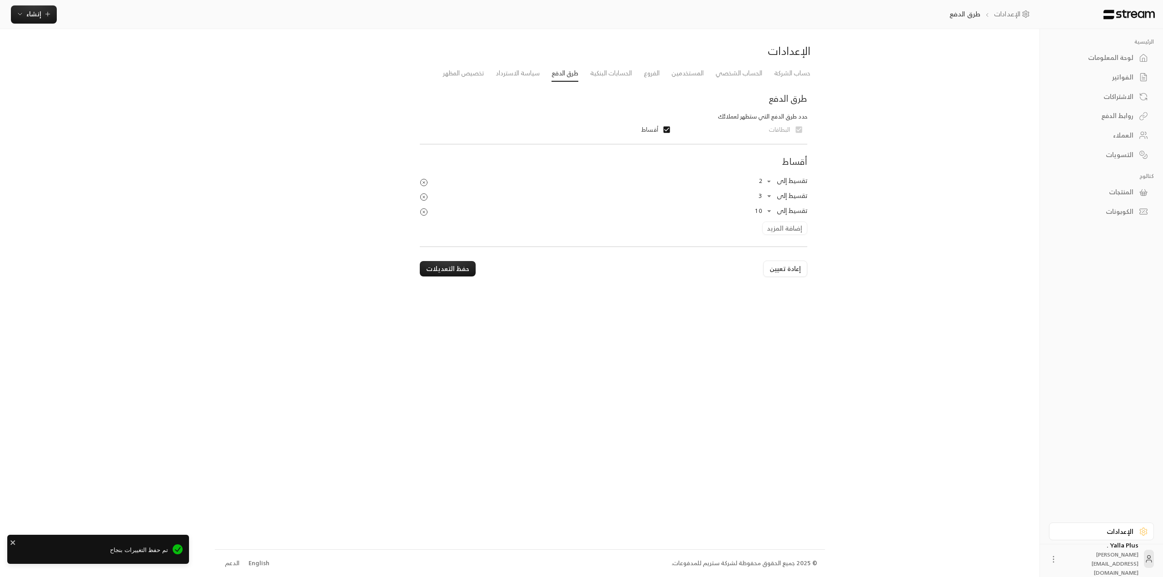
click at [880, 314] on div "الرئيسية لوحة المعلومات الفواتير الاشتراكات روابط الدفع العملاء التسويات كتالوج…" at bounding box center [581, 288] width 733 height 577
click at [767, 212] on body "الرئيسية لوحة المعلومات الفواتير الاشتراكات روابط الدفع العملاء التسويات كتالوج…" at bounding box center [581, 288] width 1163 height 577
click at [764, 367] on li "12" at bounding box center [762, 372] width 23 height 15
click at [873, 174] on div "الرئيسية لوحة المعلومات الفواتير الاشتراكات روابط الدفع العملاء التسويات كتالوج…" at bounding box center [581, 288] width 733 height 577
